Goal: Task Accomplishment & Management: Use online tool/utility

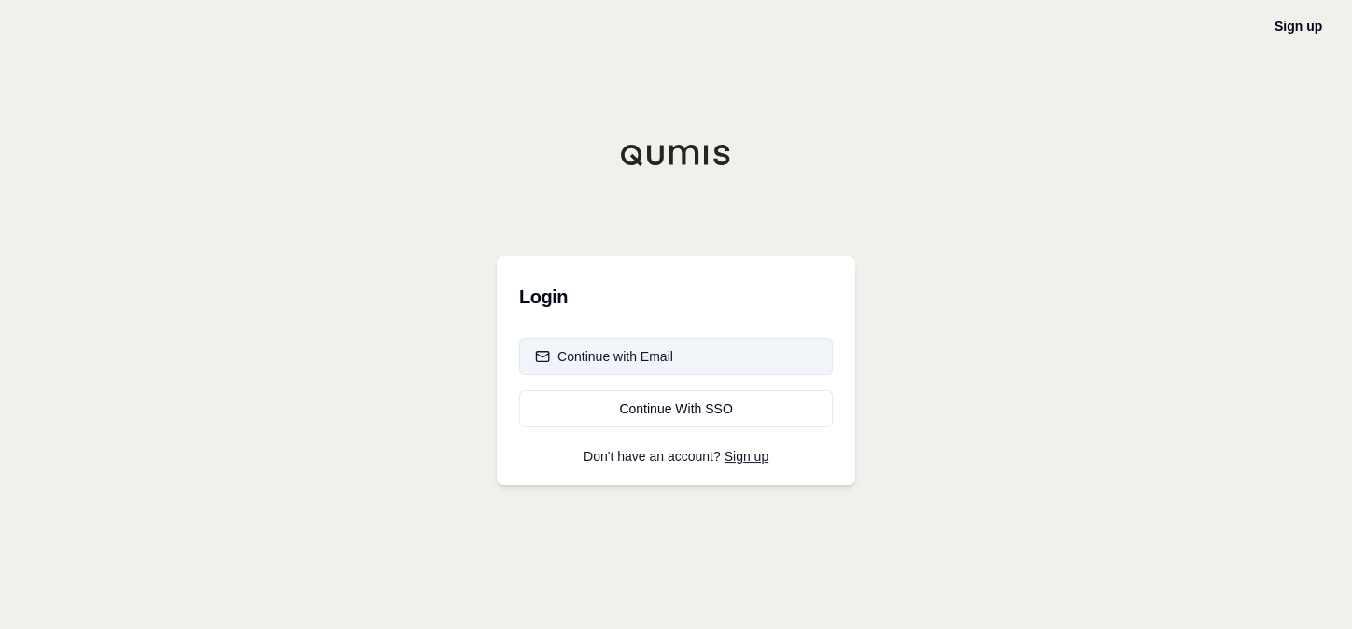
click at [597, 356] on div "Continue with Email" at bounding box center [604, 356] width 138 height 19
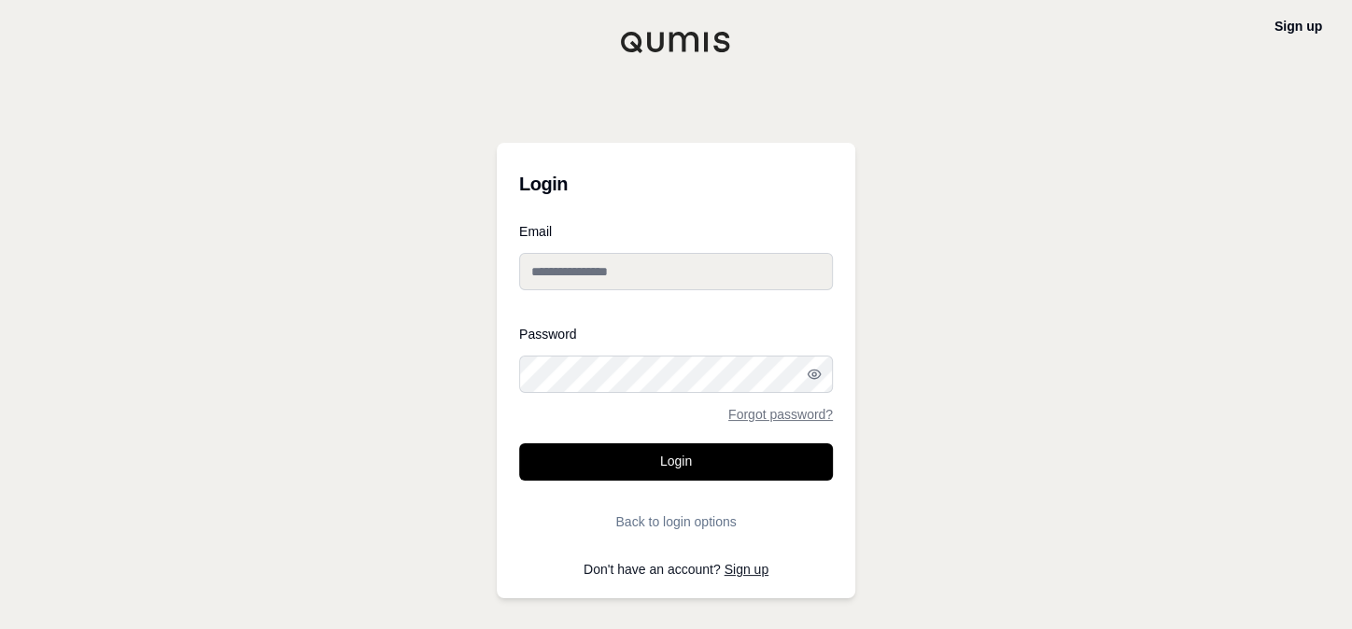
click at [583, 275] on input "Email" at bounding box center [676, 271] width 314 height 37
type input "**********"
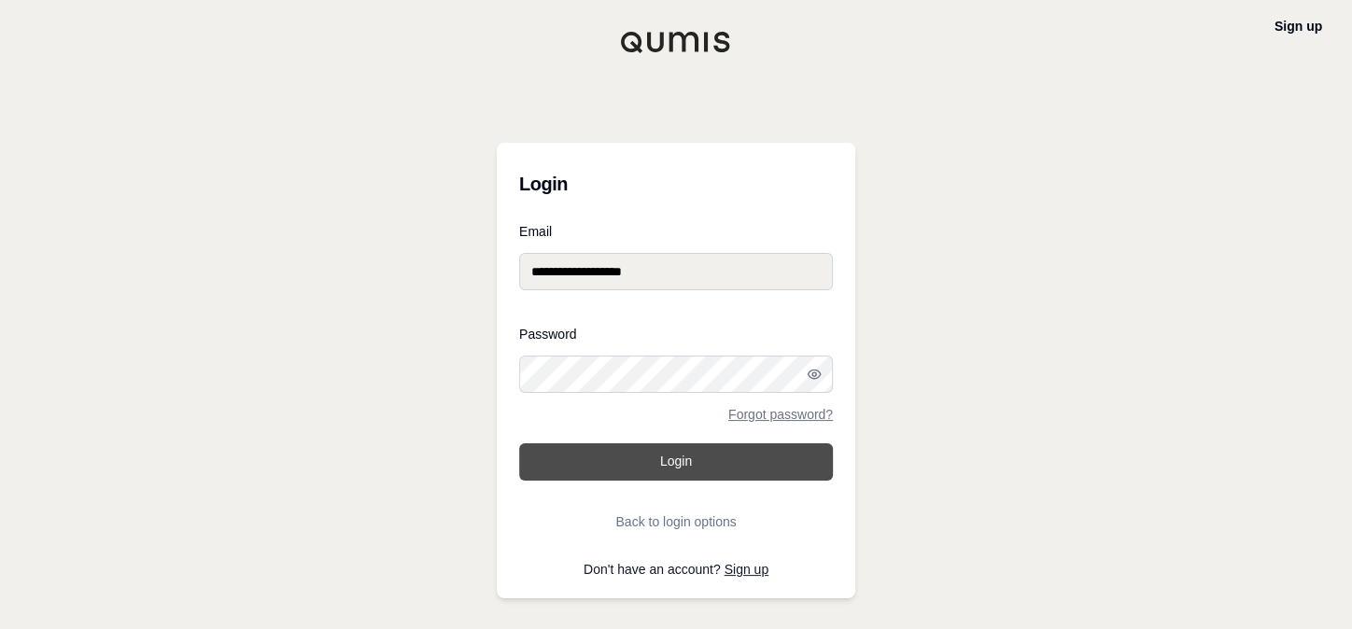
click at [647, 469] on button "Login" at bounding box center [676, 462] width 314 height 37
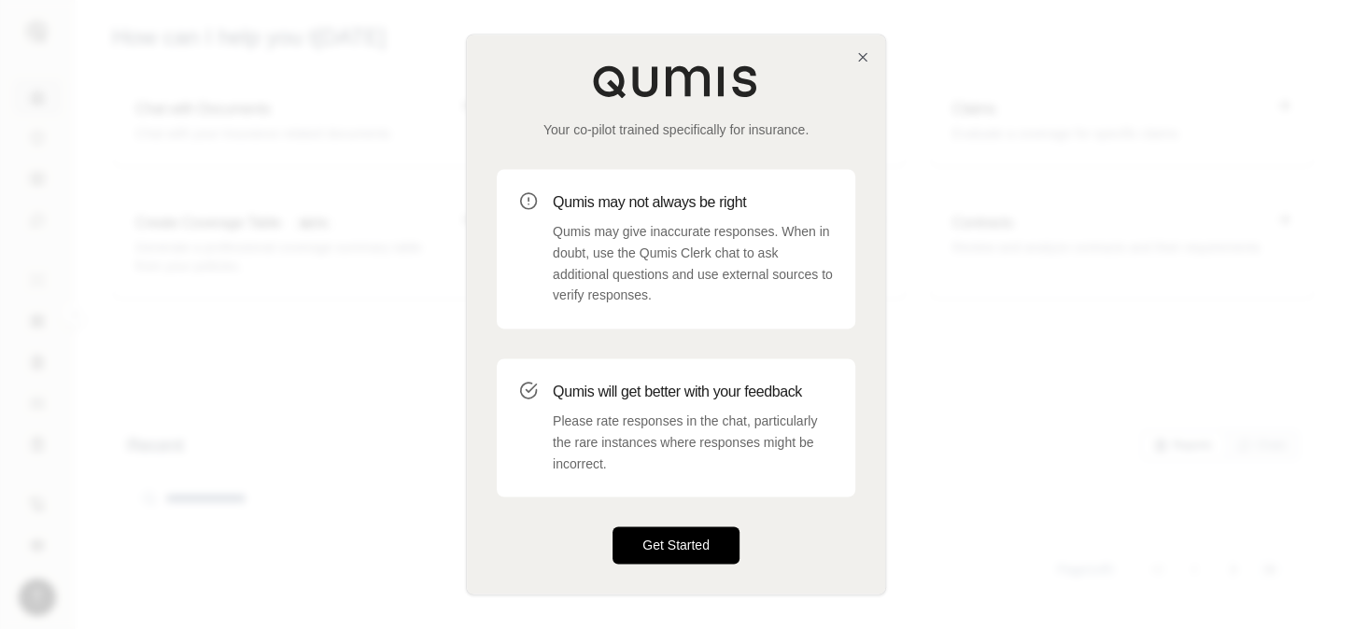
click at [661, 539] on button "Get Started" at bounding box center [676, 546] width 127 height 37
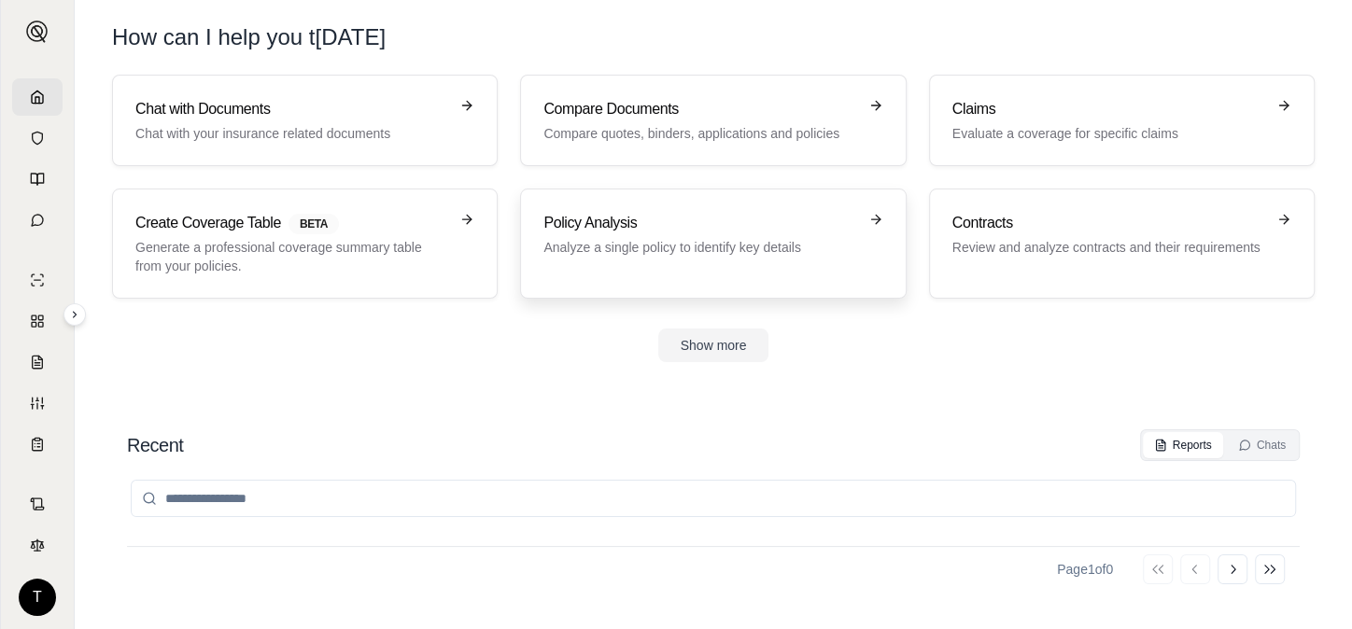
click at [710, 255] on p "Analyze a single policy to identify key details" at bounding box center [699, 247] width 313 height 19
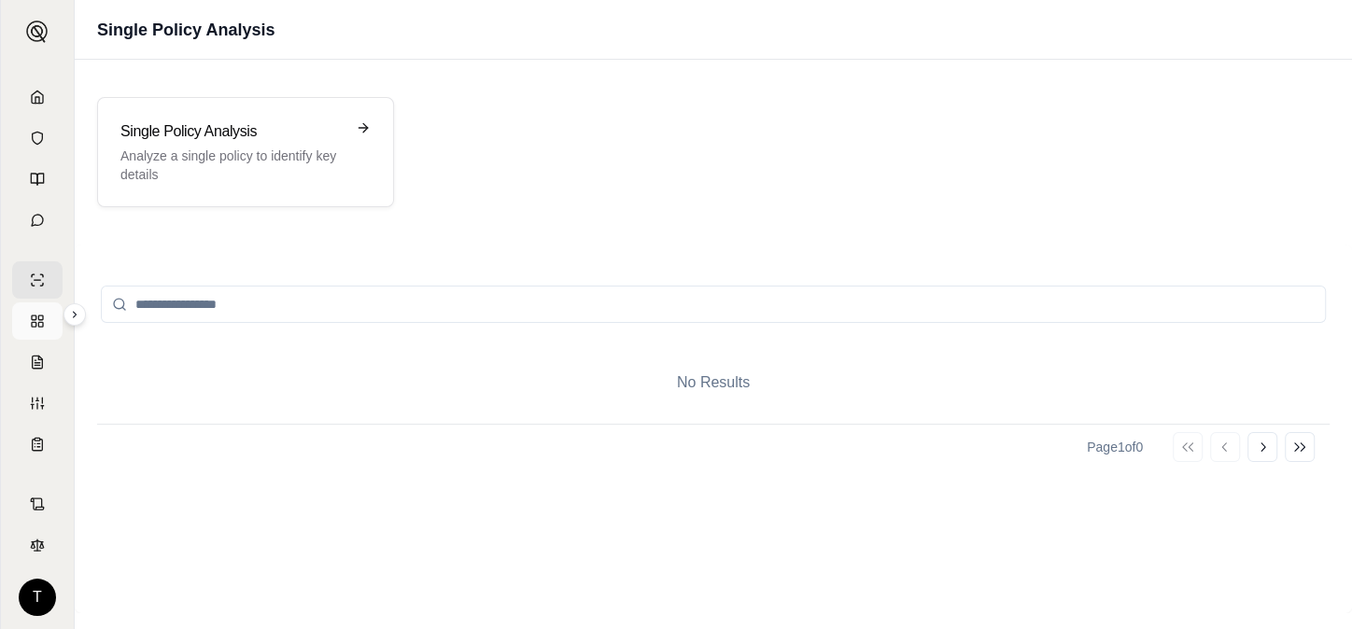
click at [36, 317] on icon at bounding box center [37, 321] width 15 height 15
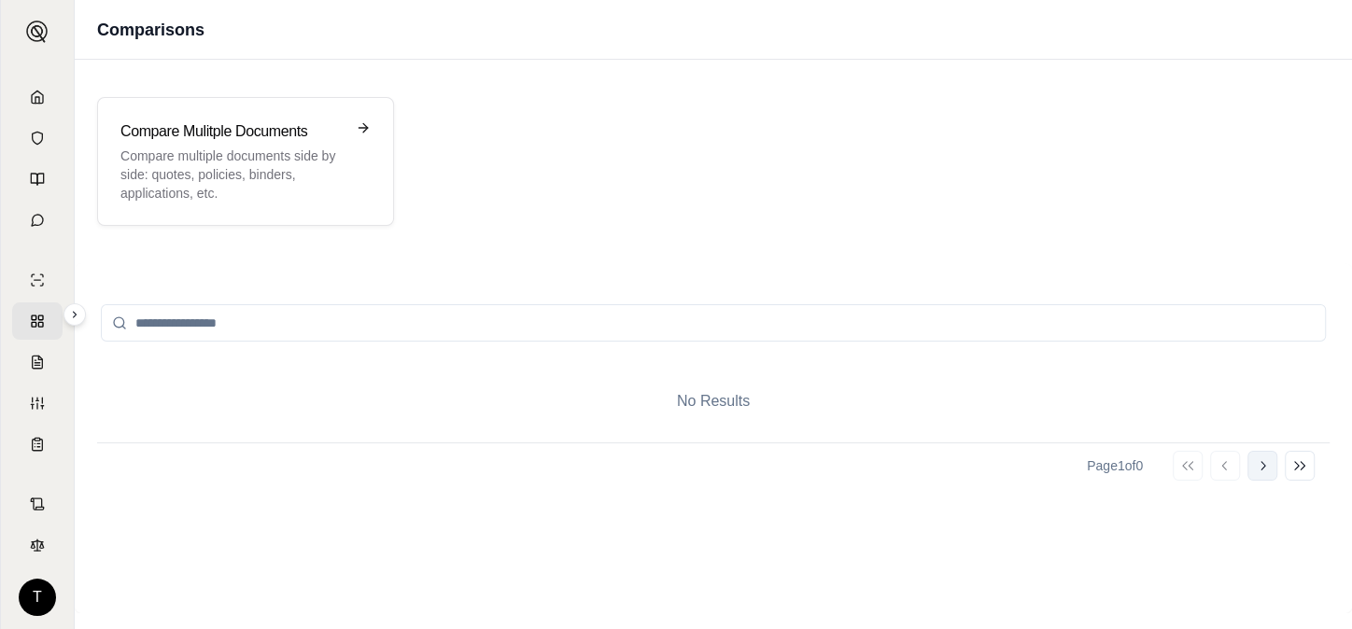
click at [1262, 467] on icon at bounding box center [1263, 465] width 5 height 9
click at [244, 124] on h3 "Compare Mulitple Documents" at bounding box center [232, 131] width 224 height 22
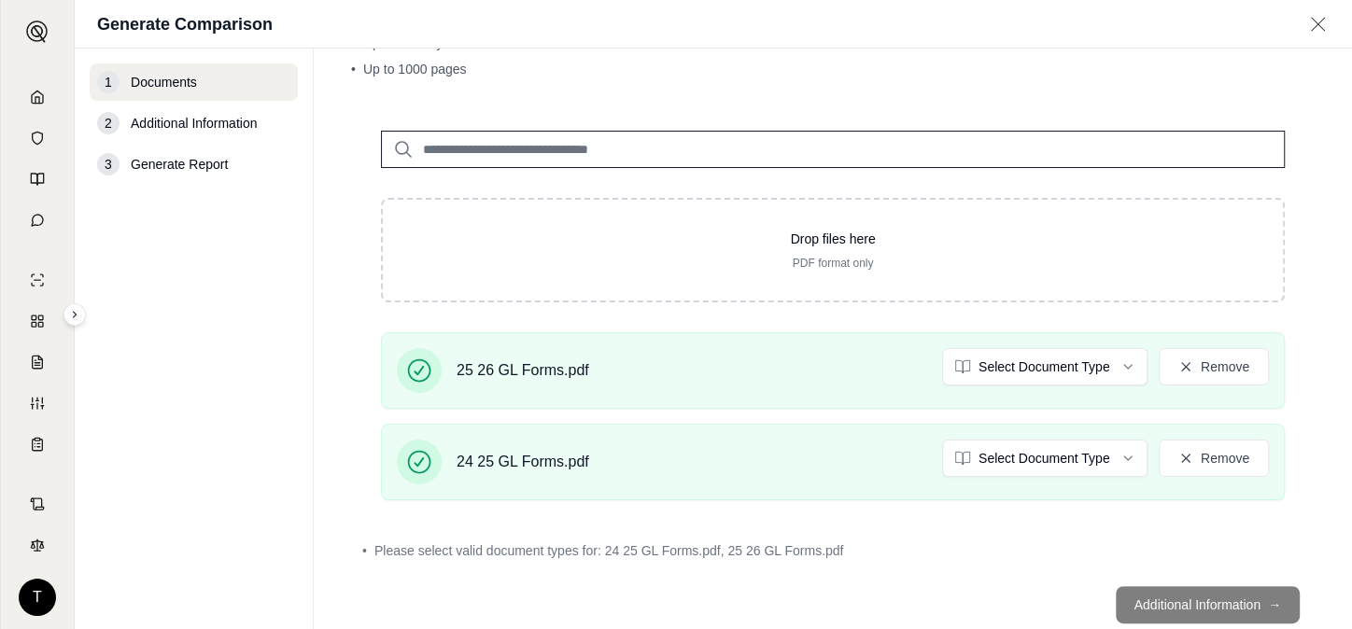
scroll to position [130, 0]
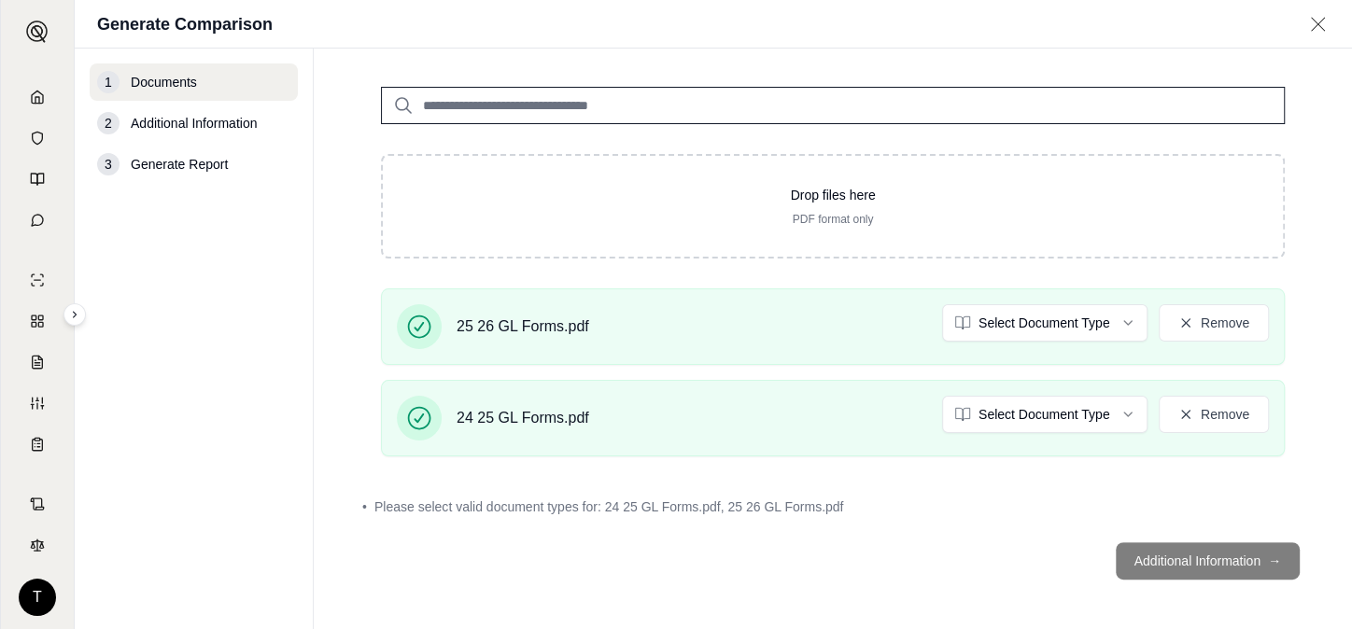
click at [189, 162] on span "Generate Report" at bounding box center [179, 164] width 97 height 19
click at [1172, 559] on footer "Additional Information →" at bounding box center [833, 560] width 964 height 67
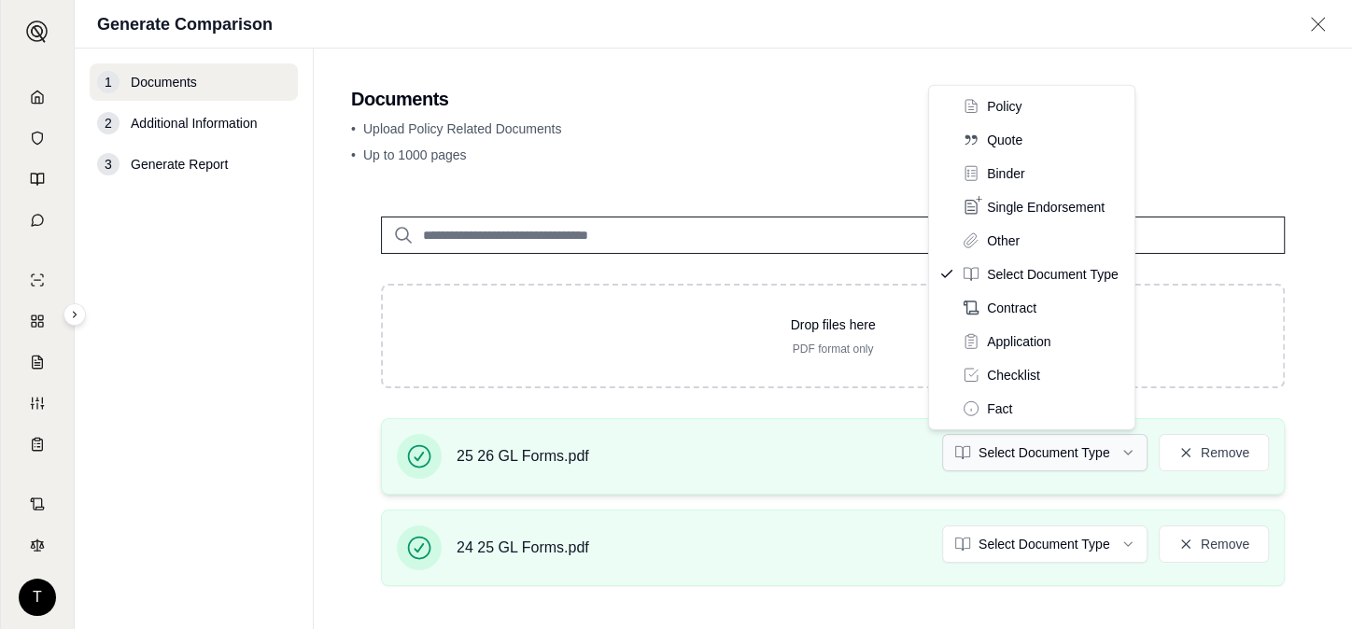
click at [1054, 447] on html "T Generate Comparison 1 Documents 2 Additional Information 3 Generate Report Do…" at bounding box center [676, 314] width 1352 height 629
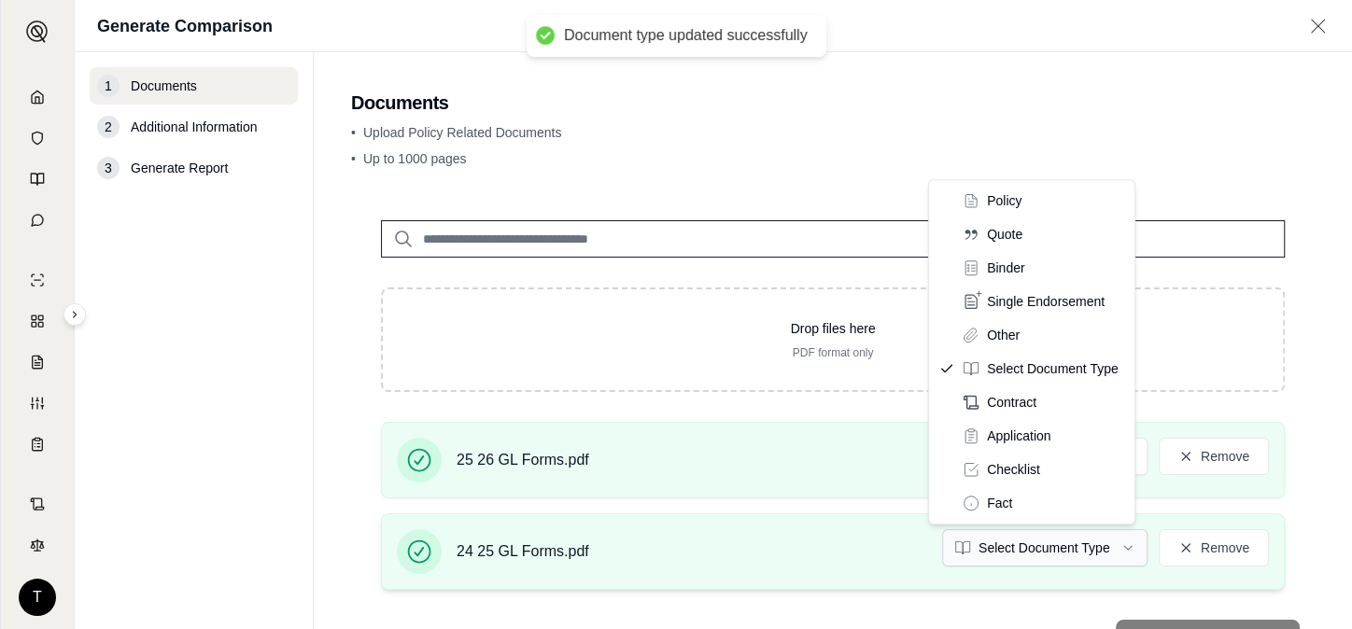
click at [1057, 538] on html "Document type updated successfully T Generate Comparison 1 Documents 2 Addition…" at bounding box center [676, 314] width 1352 height 629
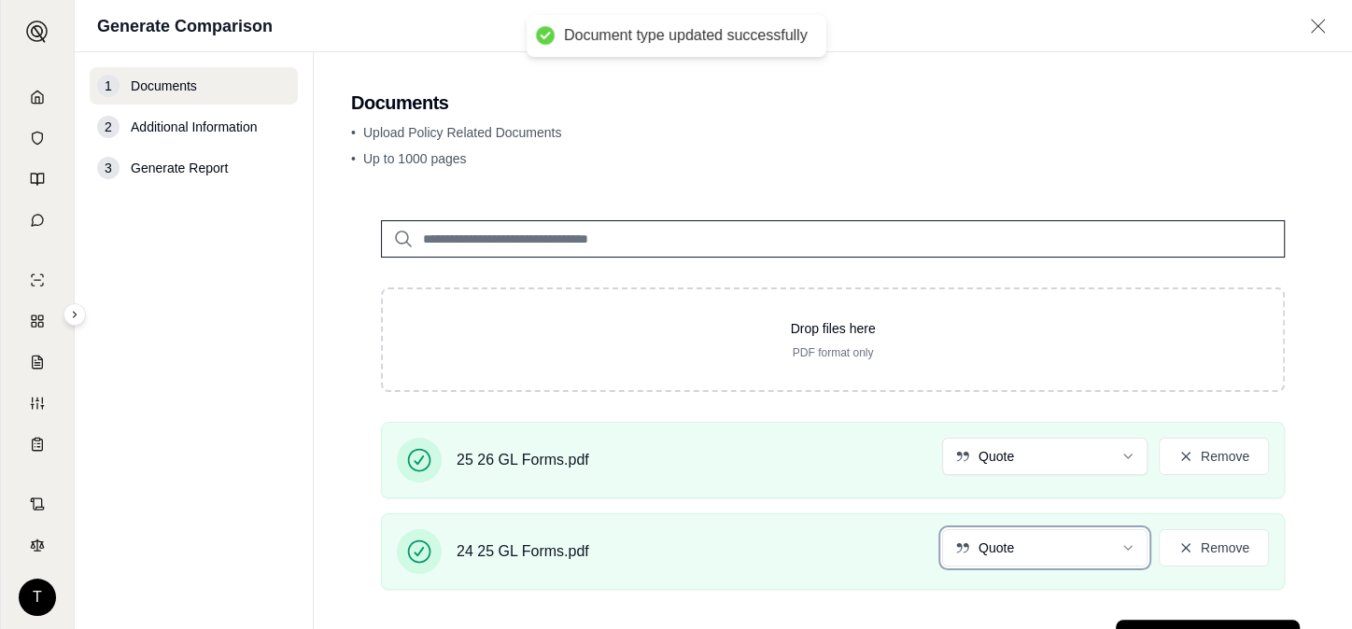
scroll to position [78, 0]
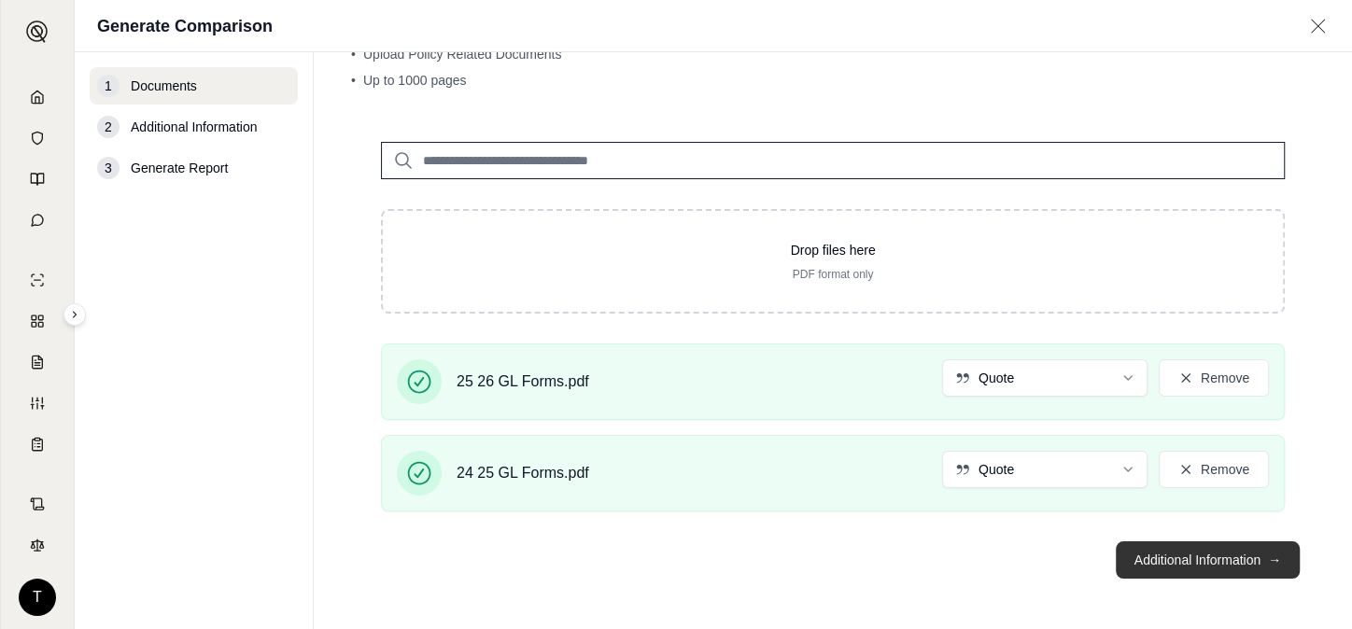
click at [1175, 553] on button "Additional Information →" at bounding box center [1208, 560] width 184 height 37
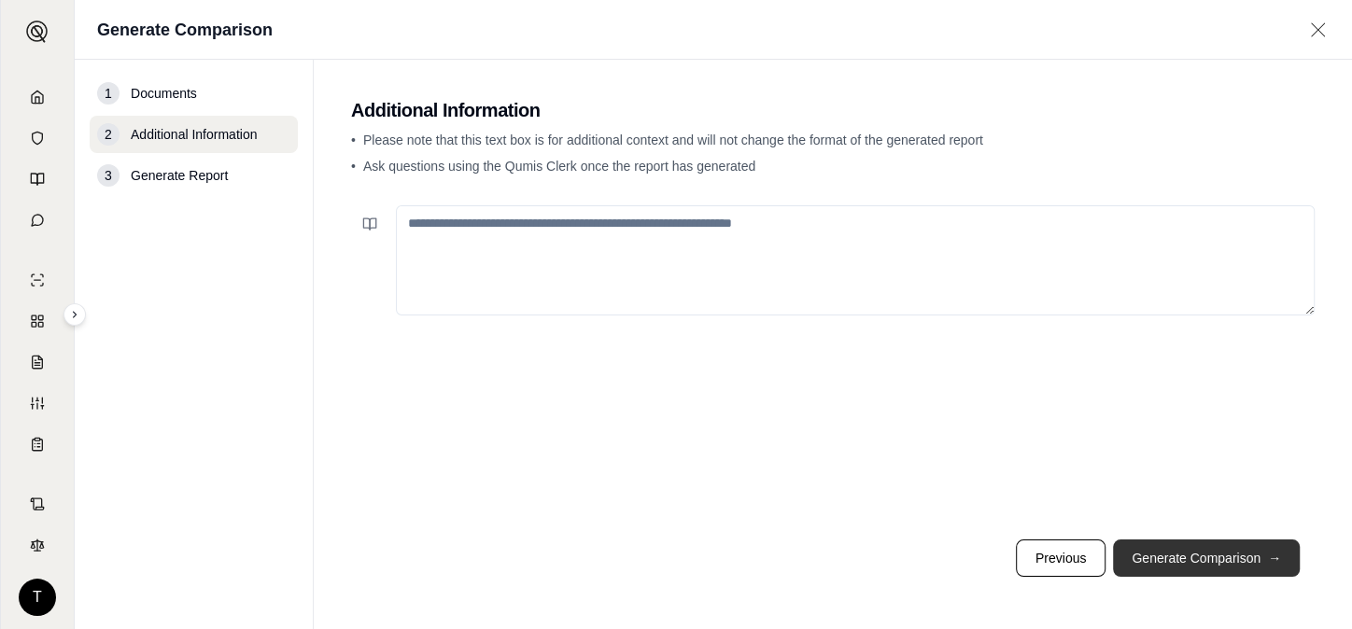
scroll to position [0, 0]
click at [818, 226] on textarea at bounding box center [855, 260] width 919 height 110
type textarea "**********"
click at [1160, 550] on button "Generate Comparison →" at bounding box center [1206, 558] width 187 height 37
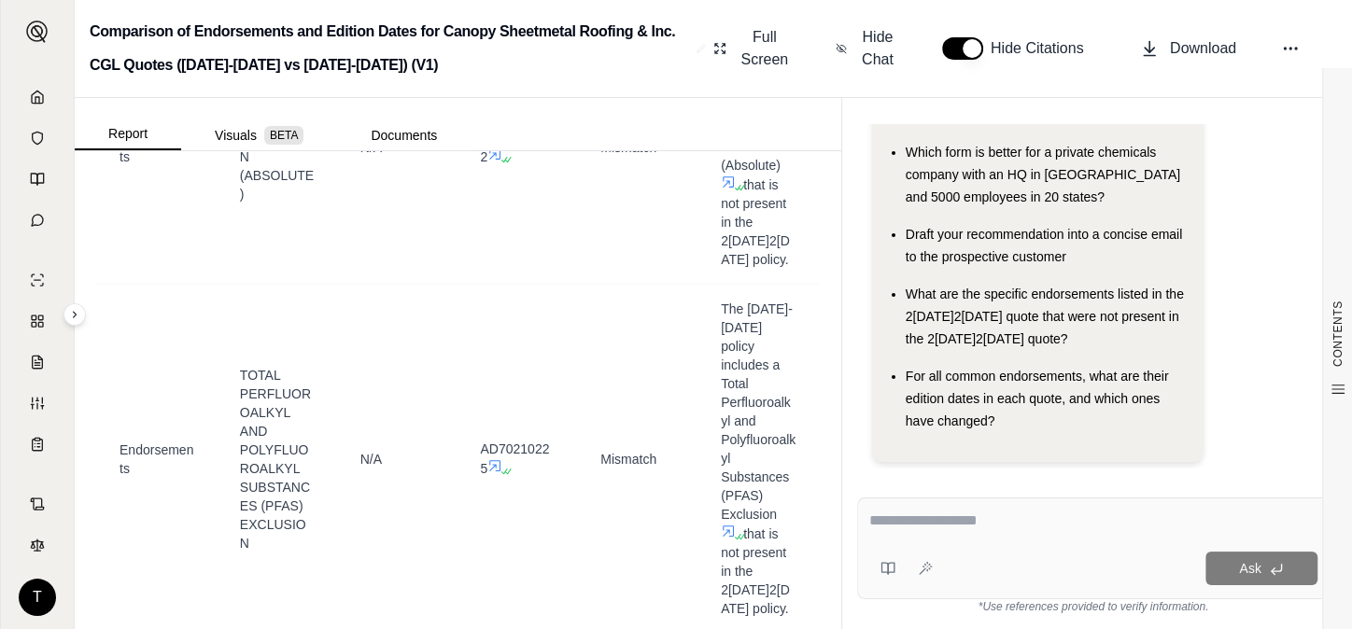
scroll to position [34951, 0]
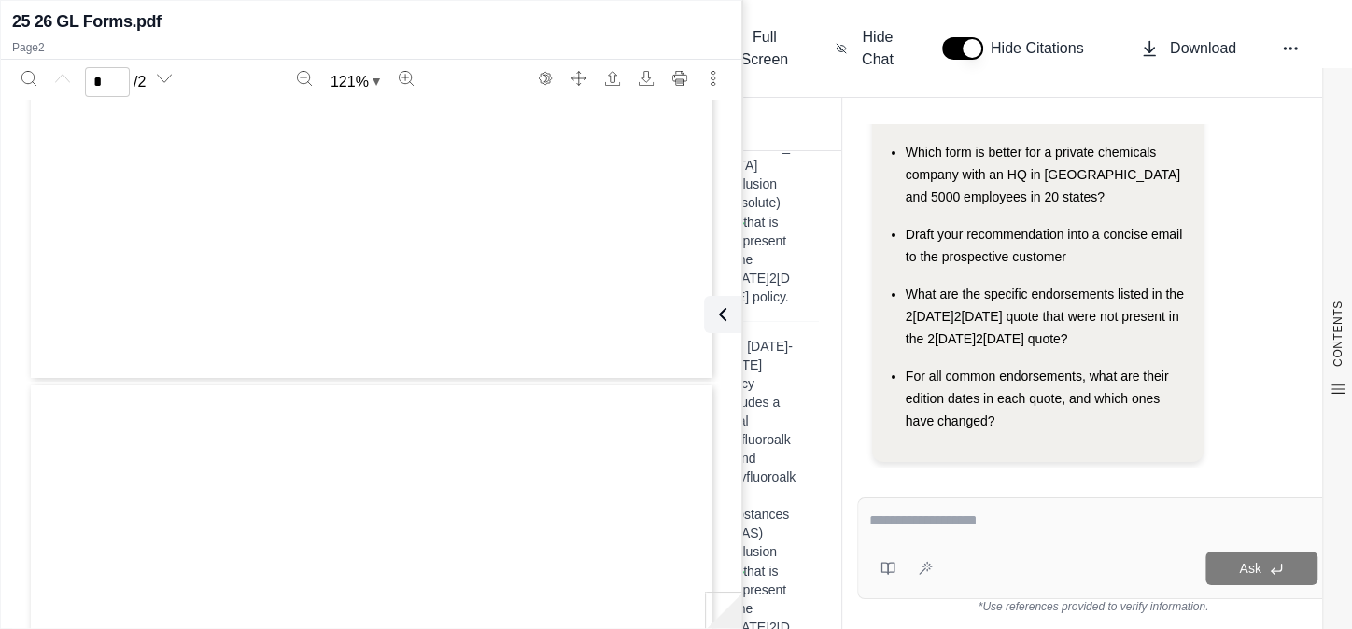
type input "*"
click at [721, 314] on icon at bounding box center [719, 314] width 22 height 22
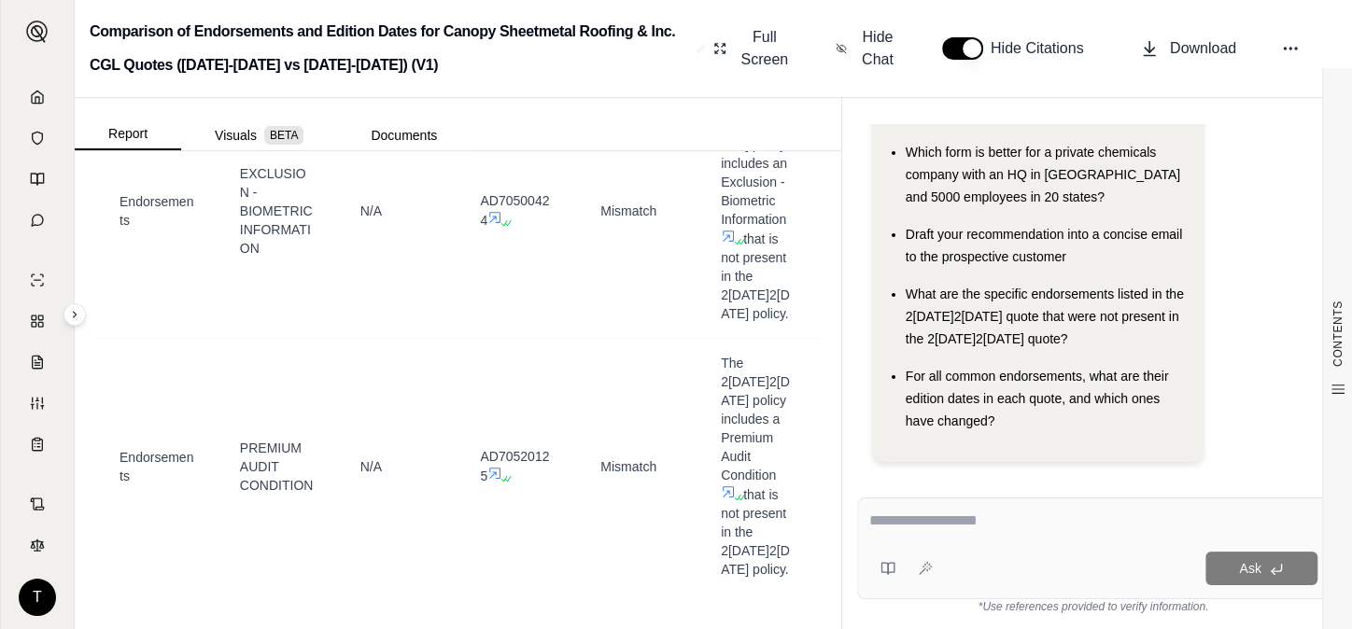
scroll to position [36510, 0]
click at [950, 299] on span "What are the specific endorsements listed in the 2[DATE]2[DATE] quote that were…" at bounding box center [1045, 317] width 278 height 60
